Goal: Task Accomplishment & Management: Manage account settings

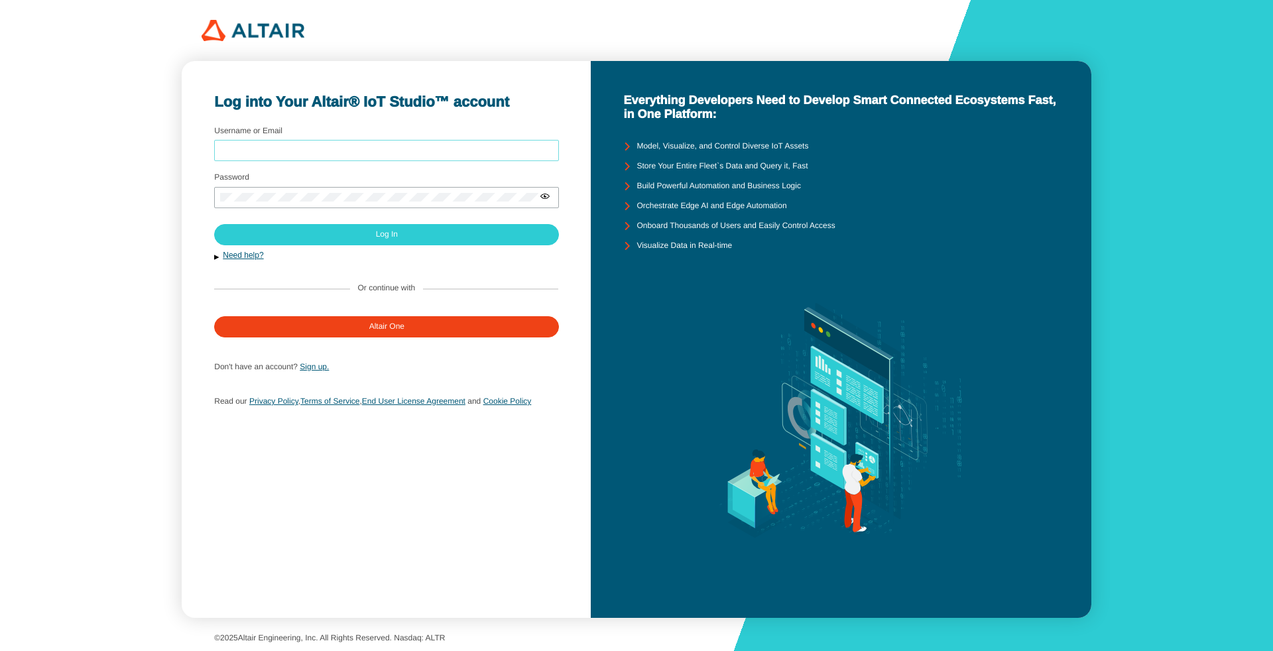
click at [359, 151] on input "Username or Email" at bounding box center [386, 150] width 333 height 9
type input "arcoronado"
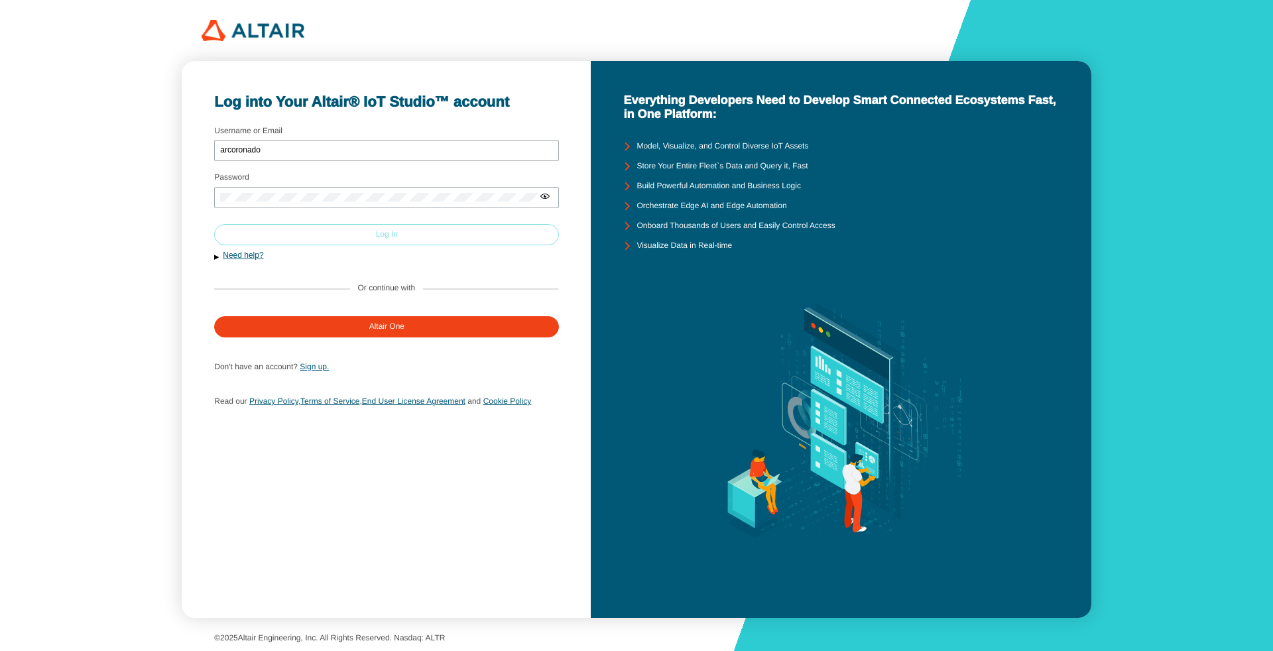
click at [435, 241] on paper-button "Log In" at bounding box center [386, 234] width 345 height 21
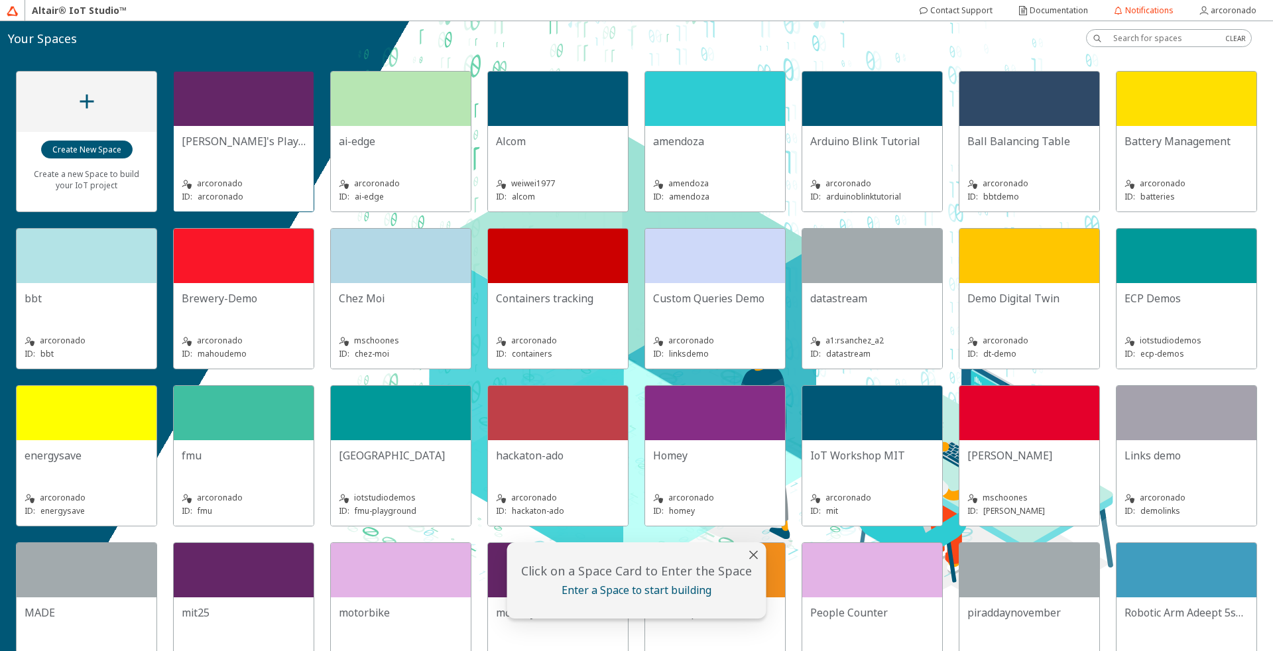
click at [235, 133] on div "[PERSON_NAME]'s Playground arcoronado ID: arcoronado" at bounding box center [244, 169] width 140 height 86
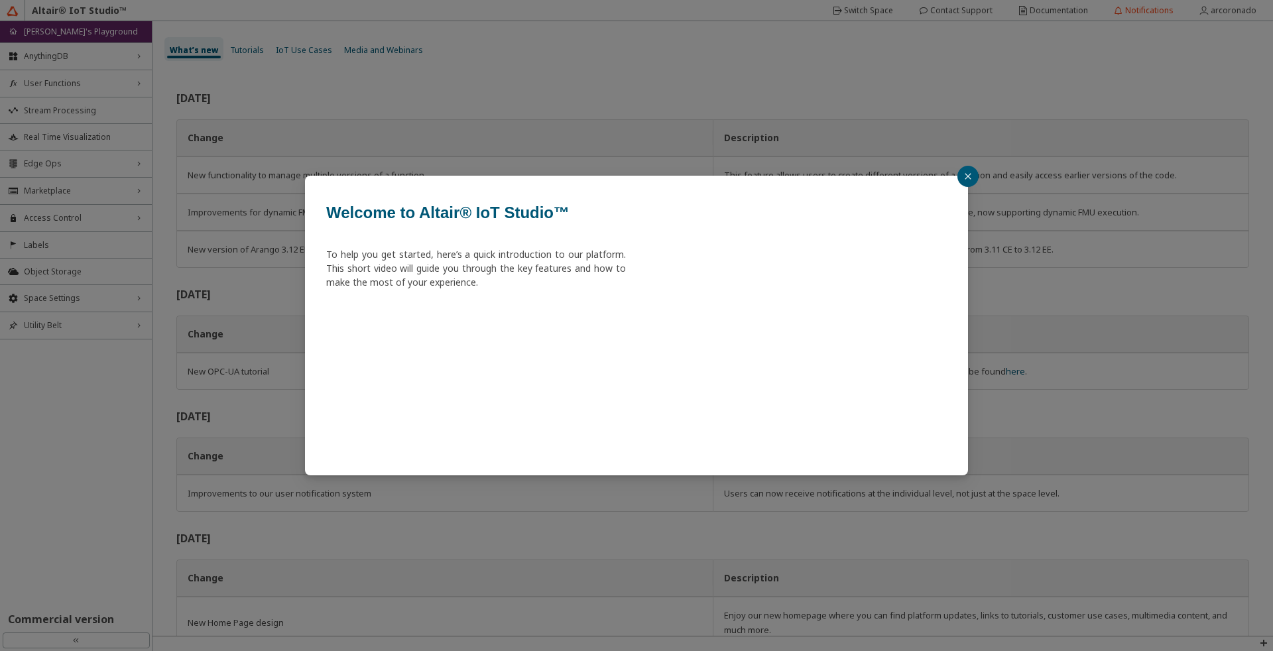
click at [968, 175] on icon "close" at bounding box center [968, 176] width 8 height 8
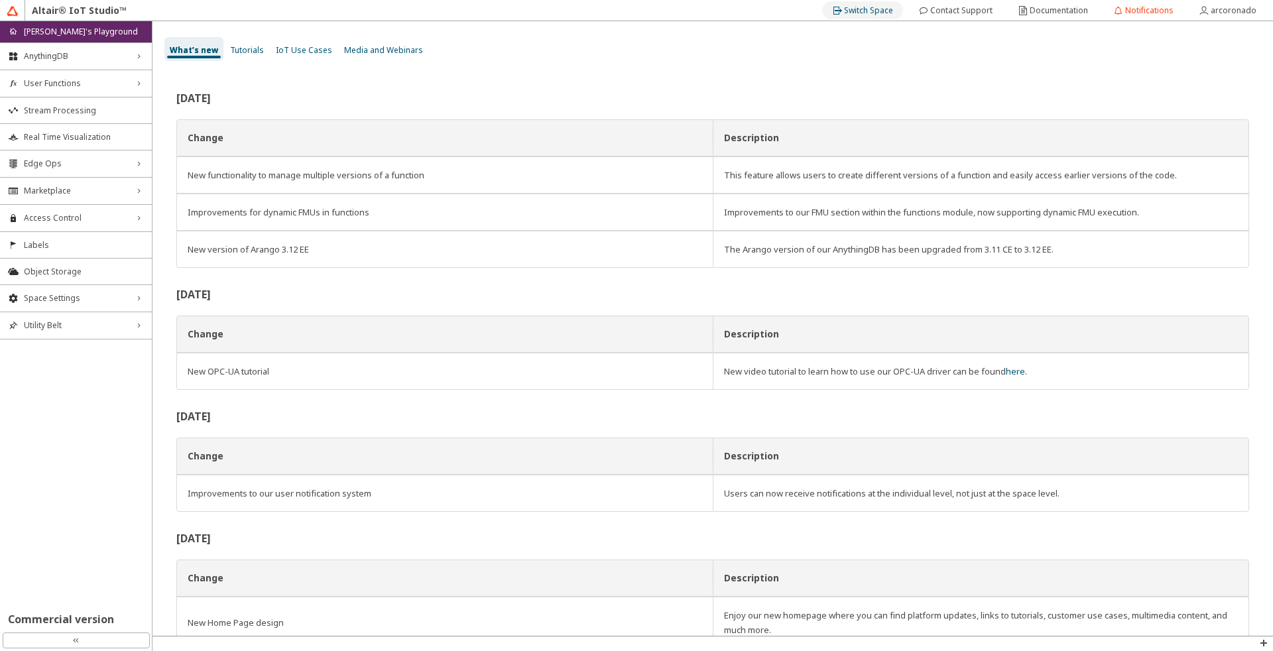
click at [0, 0] on slot "Switch Space" at bounding box center [0, 0] width 0 height 0
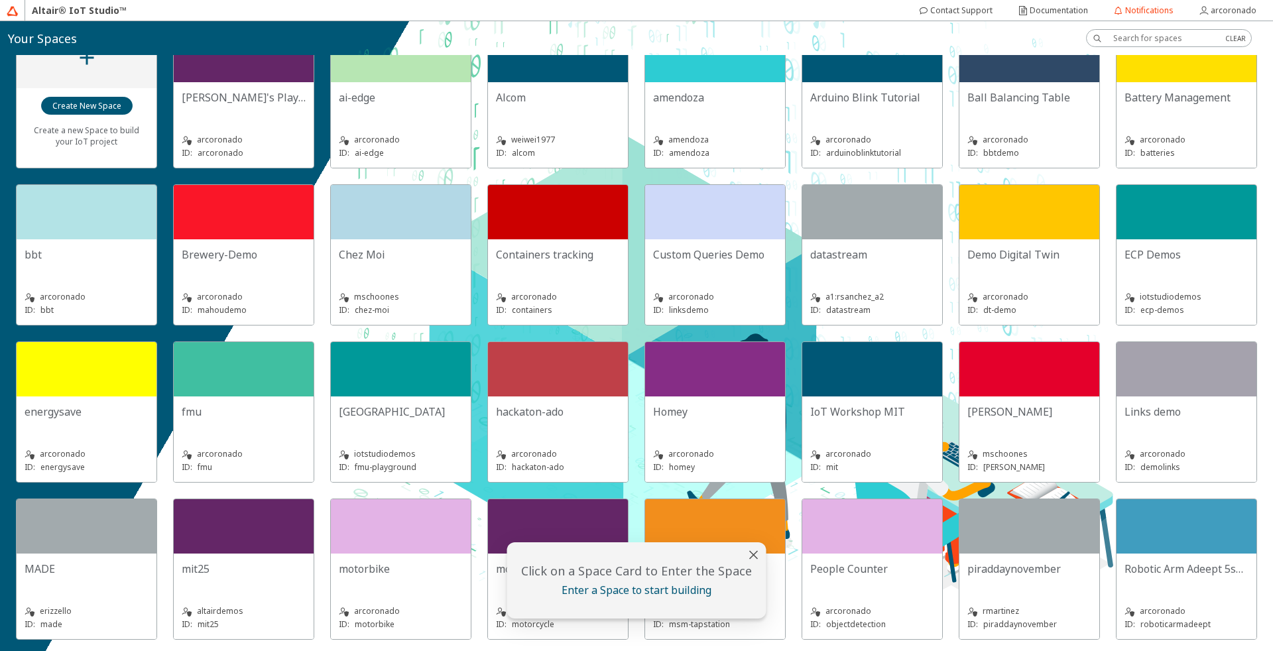
scroll to position [80, 0]
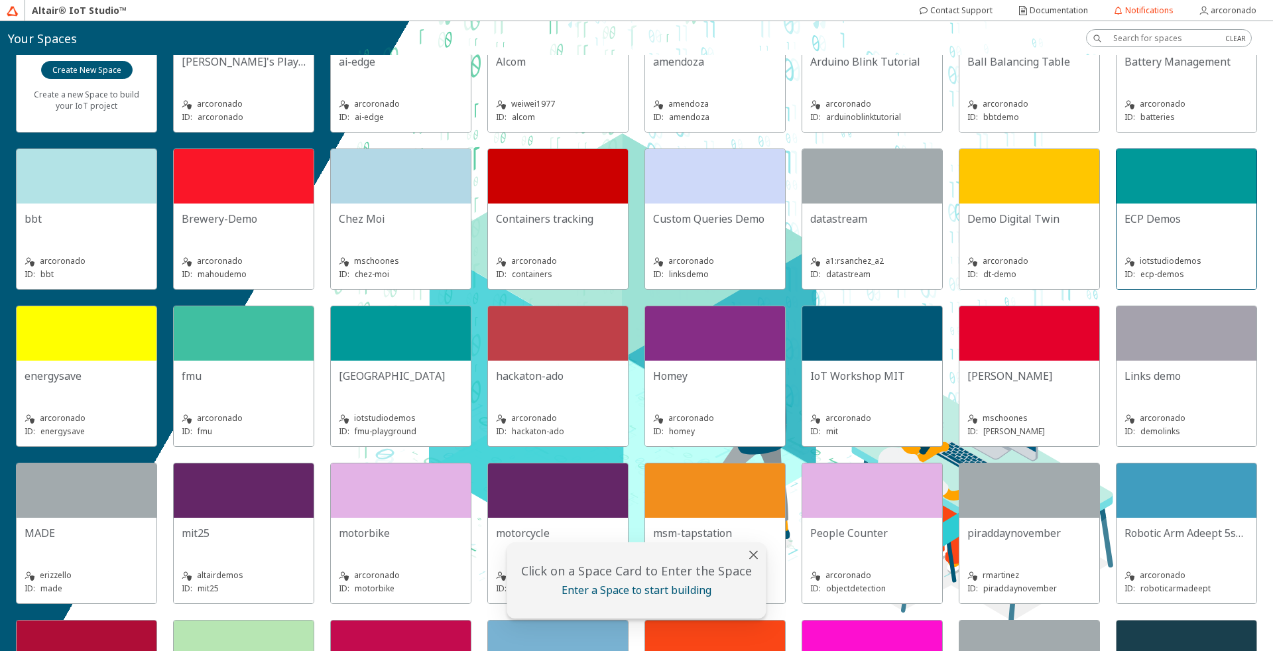
click at [1117, 204] on div at bounding box center [1187, 176] width 140 height 54
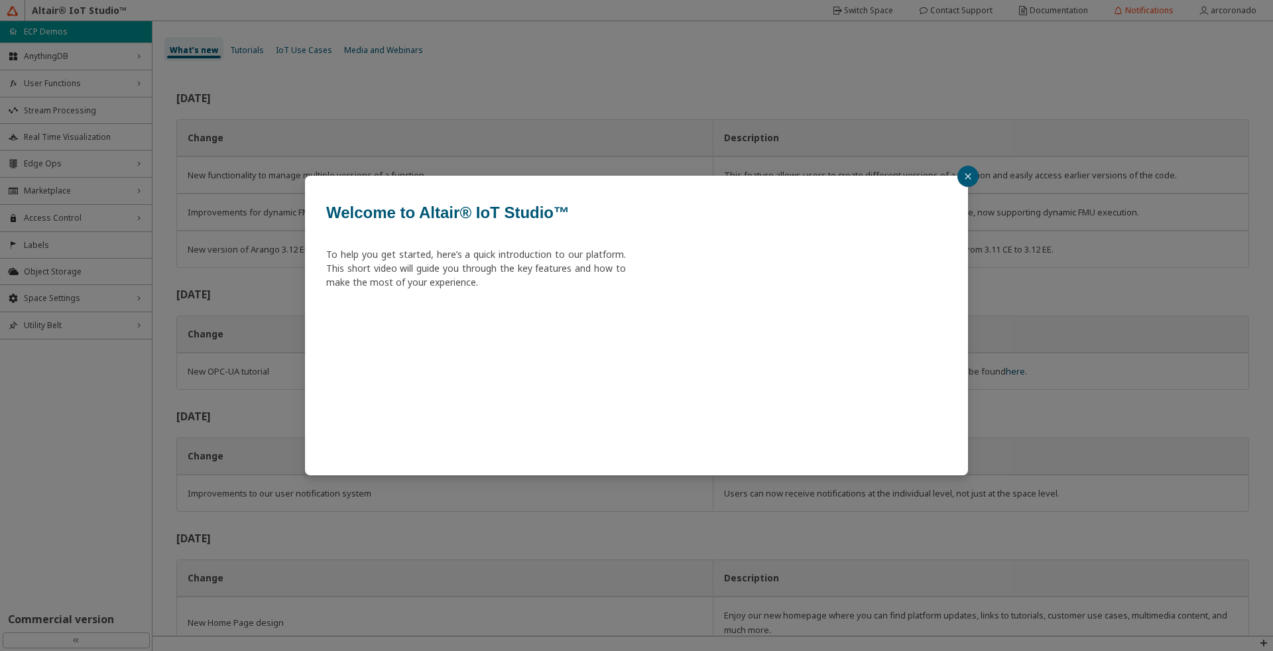
click at [965, 172] on icon "close" at bounding box center [968, 176] width 8 height 8
